Goal: Task Accomplishment & Management: Manage account settings

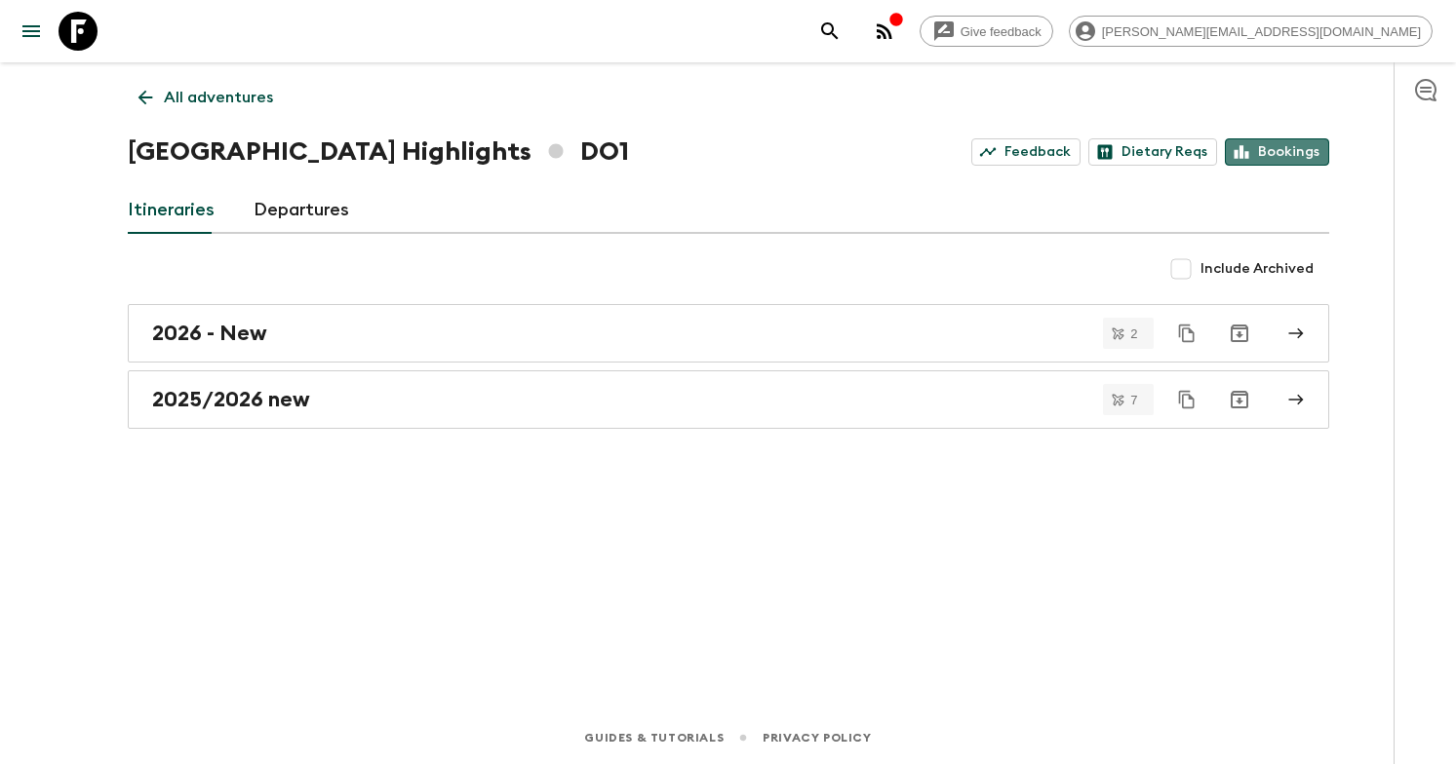
click at [1308, 159] on link "Bookings" at bounding box center [1277, 151] width 104 height 27
click at [263, 102] on p "All adventures" at bounding box center [218, 97] width 109 height 23
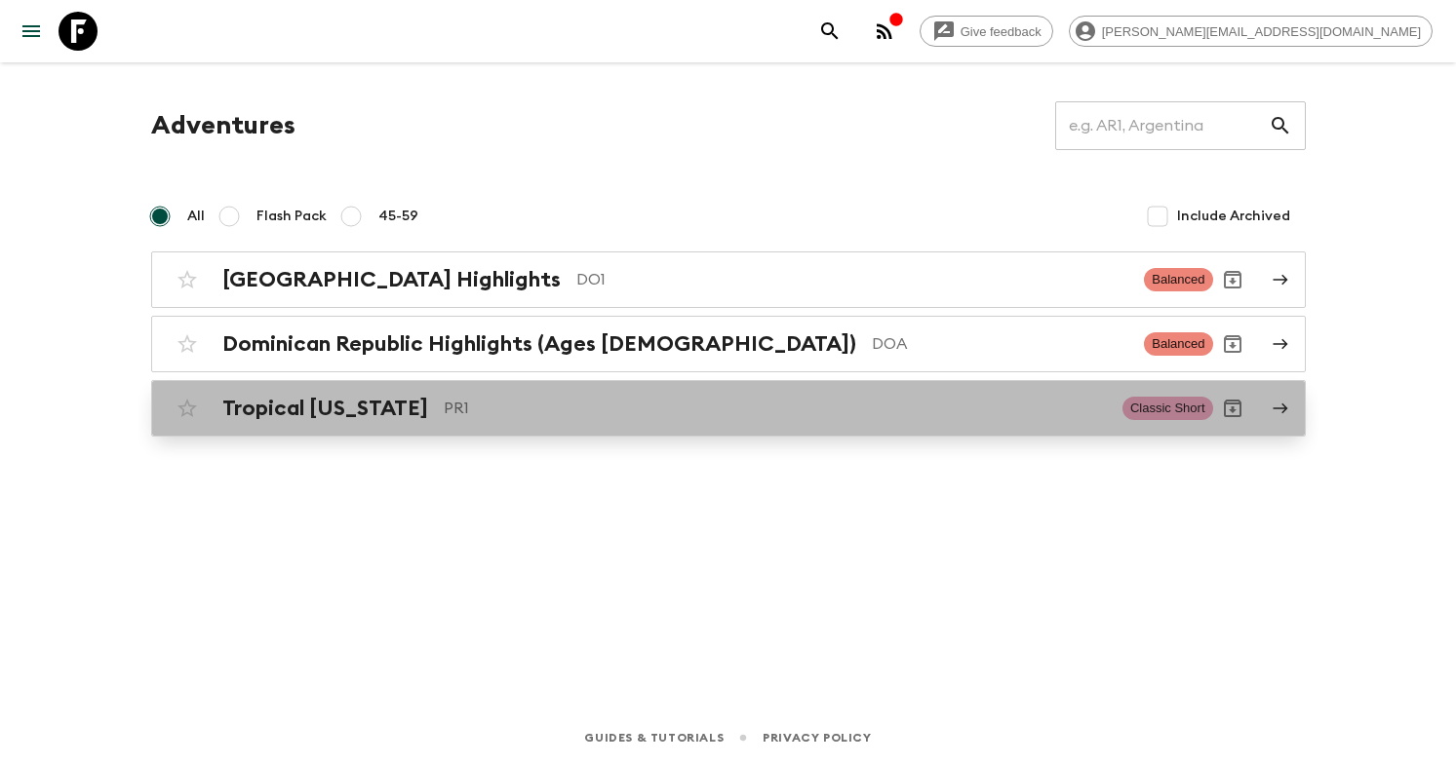
click at [480, 408] on p "PR1" at bounding box center [775, 408] width 663 height 23
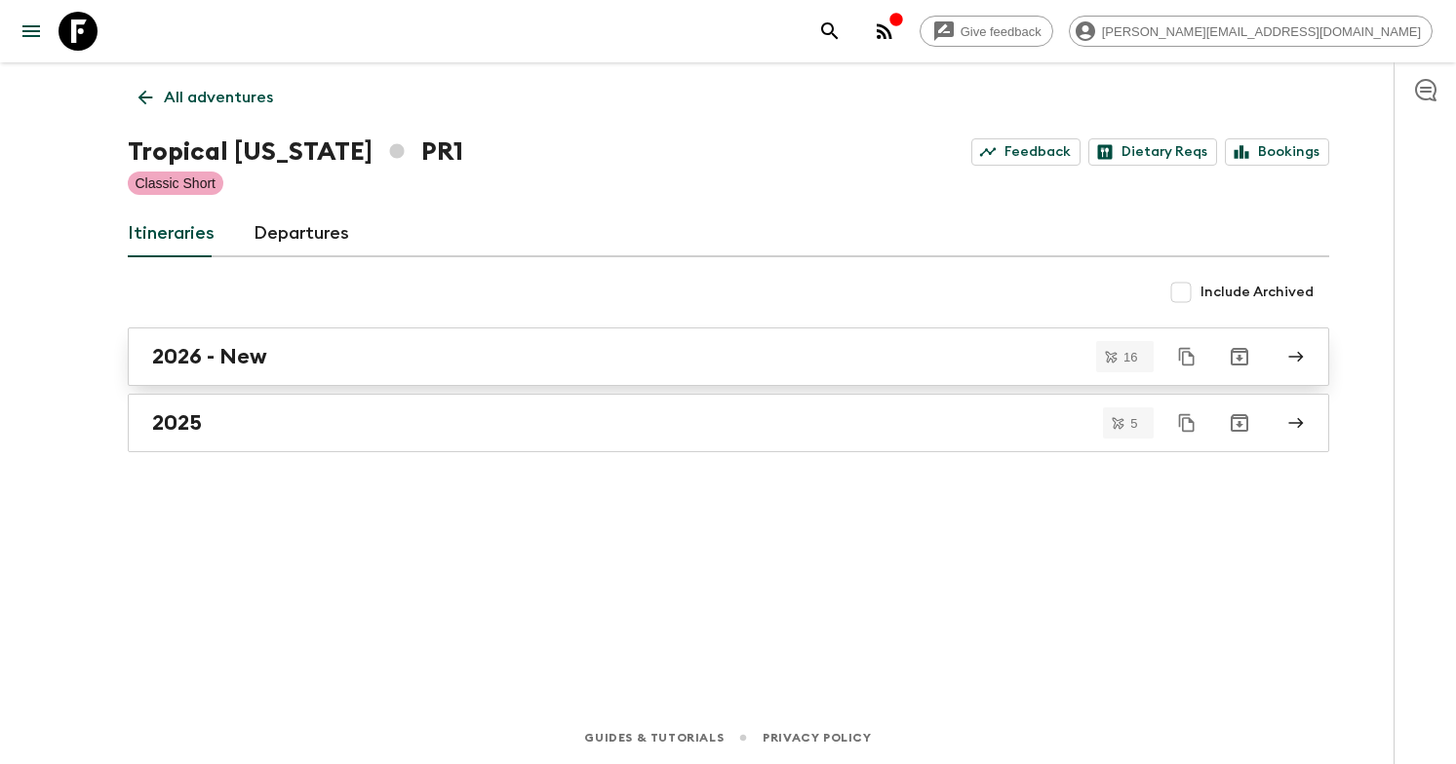
click at [525, 363] on div "2026 - New" at bounding box center [709, 356] width 1115 height 25
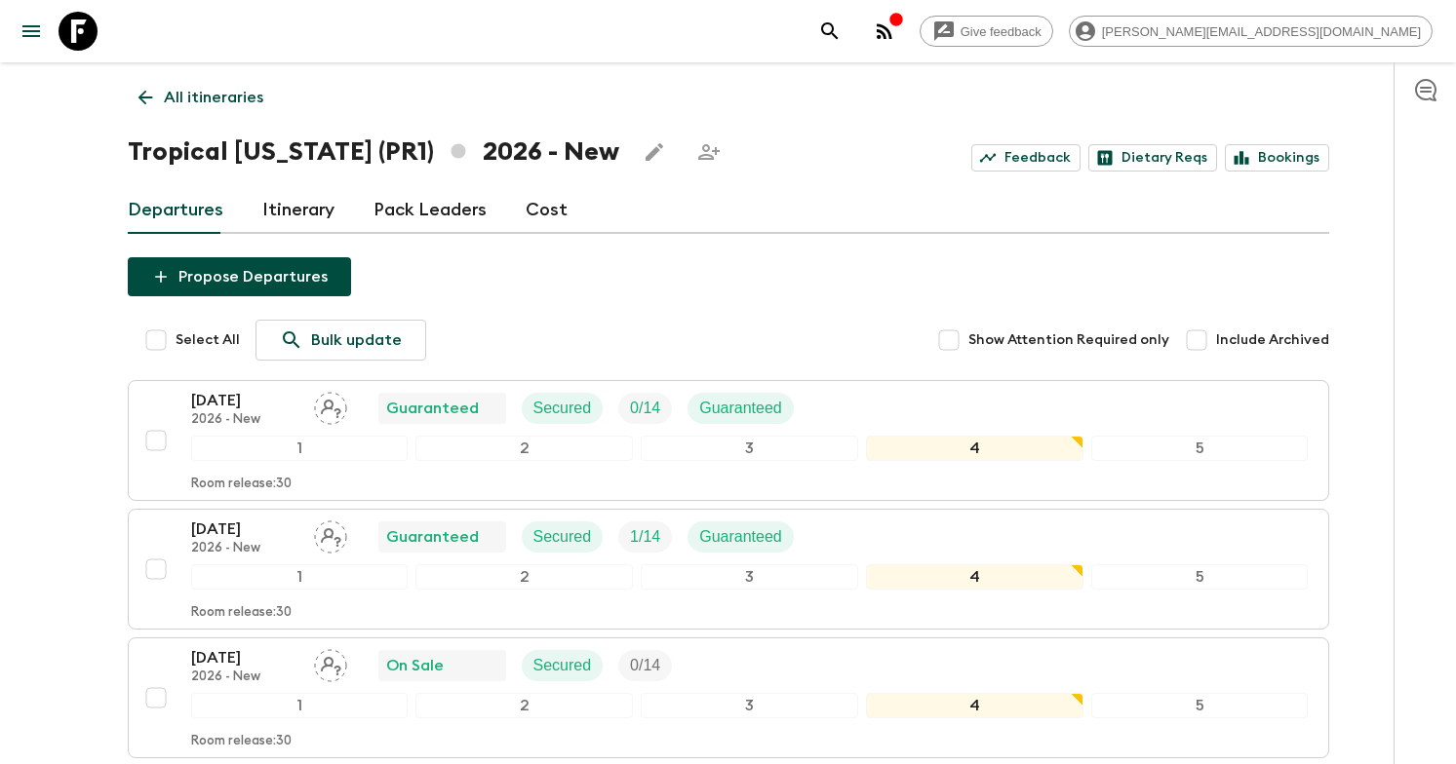
click at [1304, 154] on link "Bookings" at bounding box center [1277, 157] width 104 height 27
